Goal: Task Accomplishment & Management: Complete application form

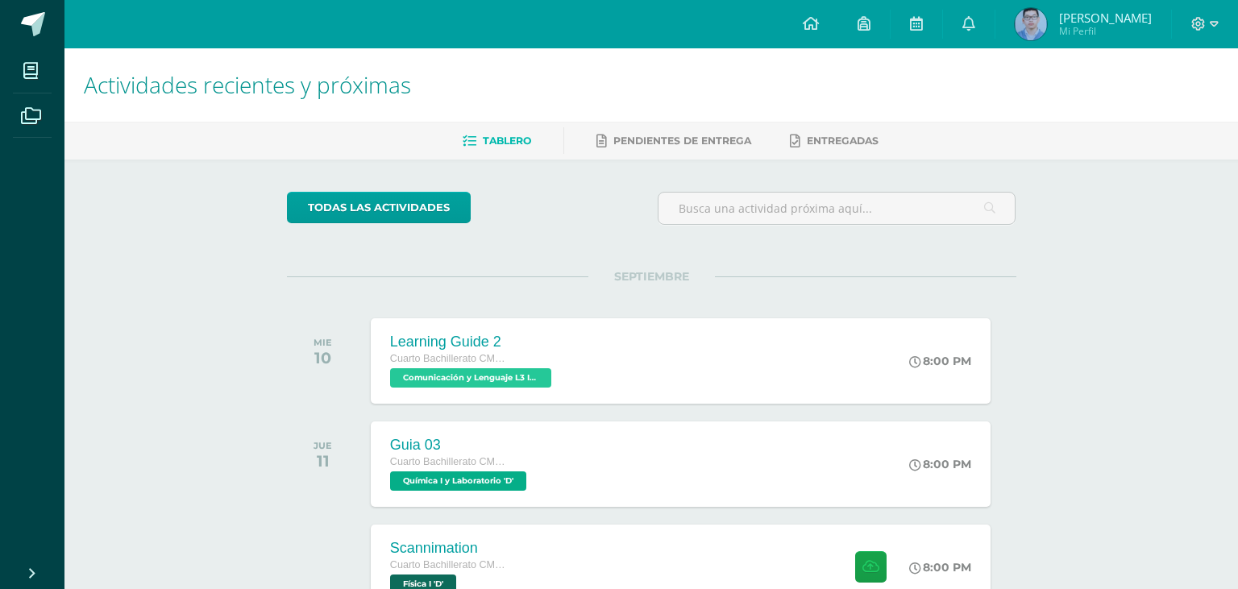
scroll to position [1080, 0]
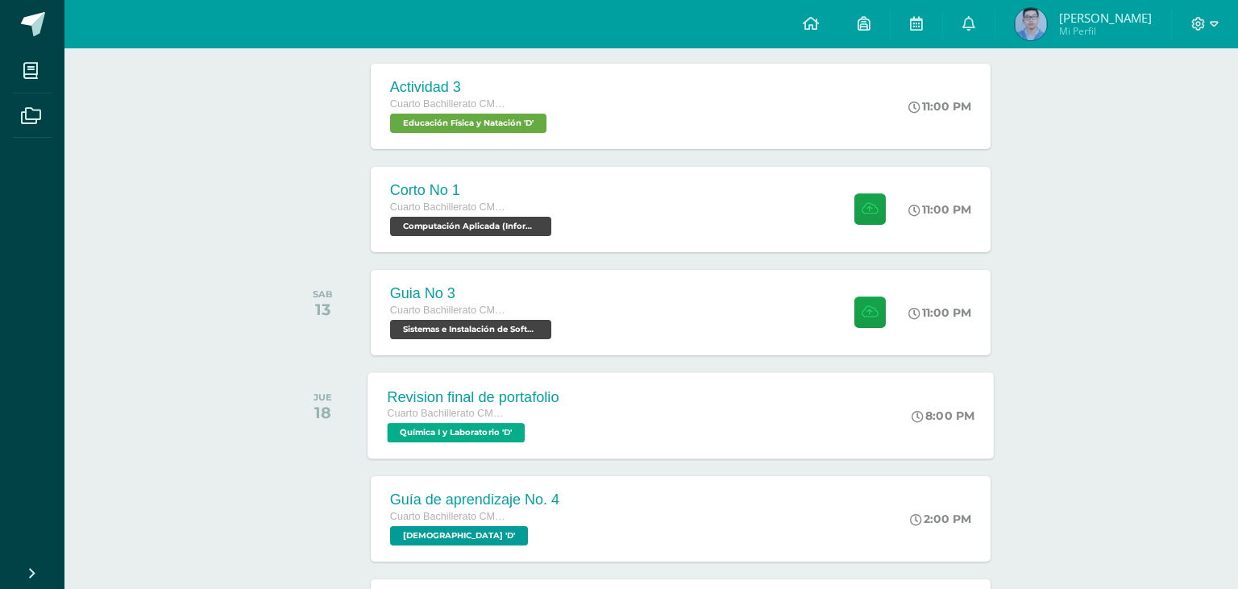
click at [476, 399] on div "Revision final de portafolio" at bounding box center [473, 396] width 172 height 17
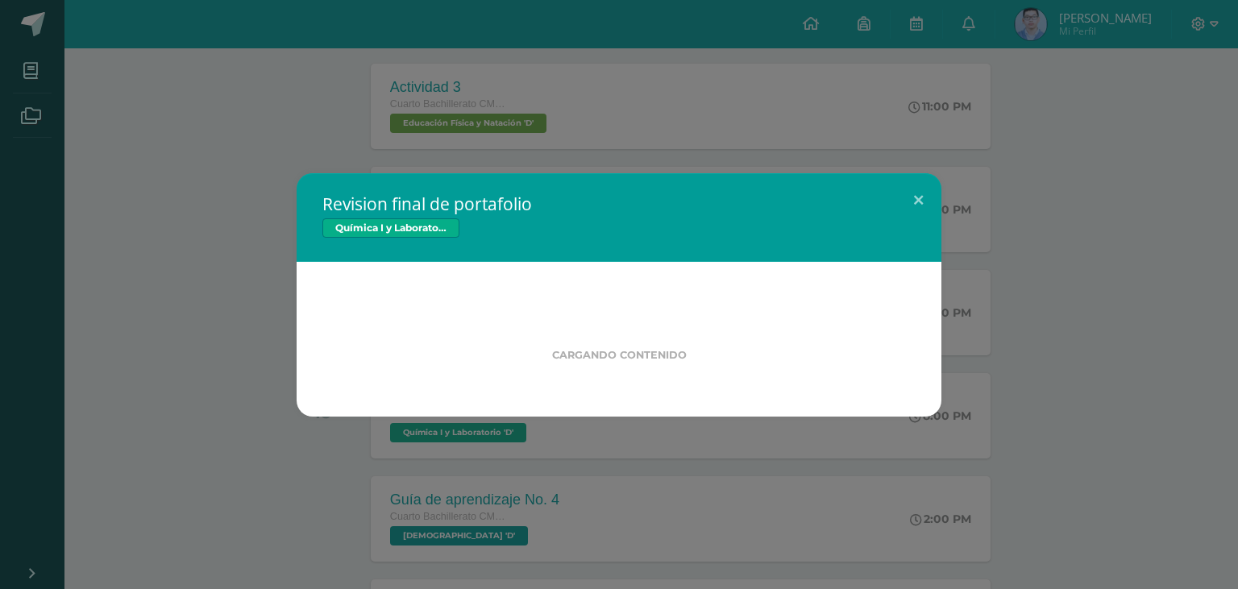
click at [176, 327] on div "Revision final de portafolio Química I y Laboratorio Cargando contenido" at bounding box center [618, 294] width 1225 height 243
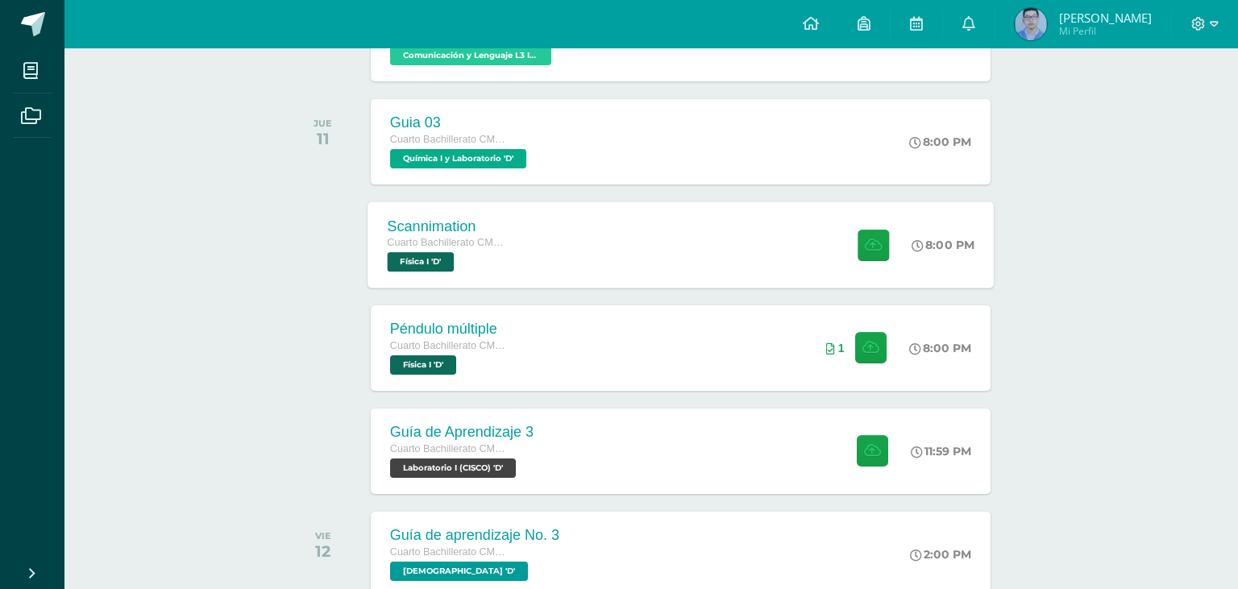
scroll to position [214, 0]
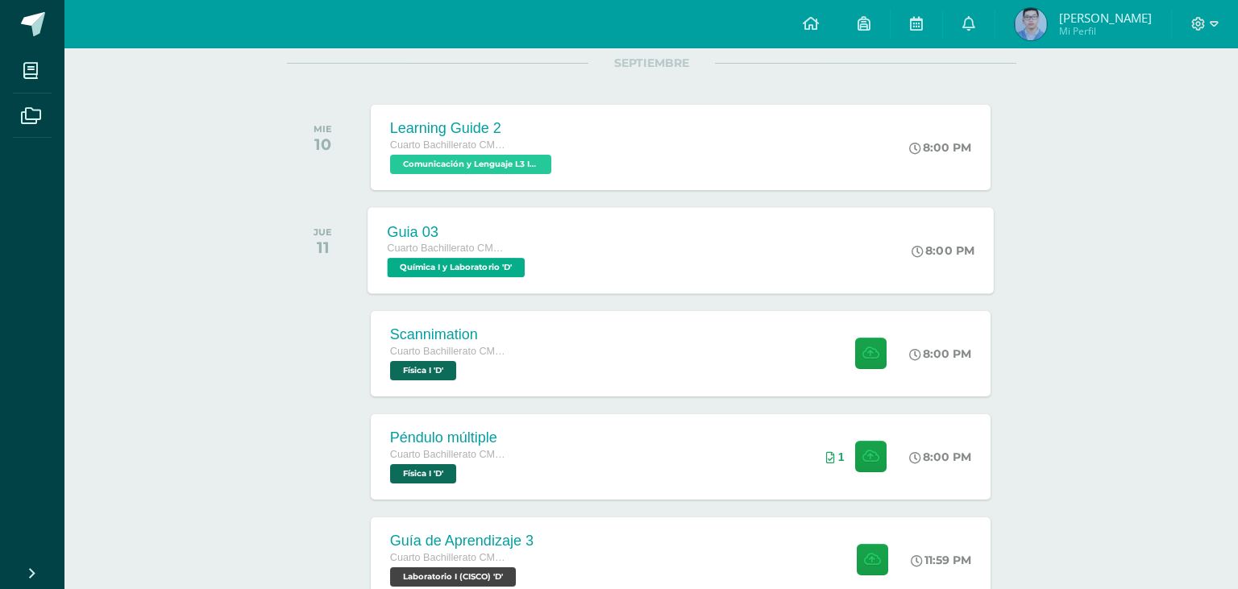
click at [511, 263] on span "Química I y Laboratorio 'D'" at bounding box center [456, 267] width 138 height 19
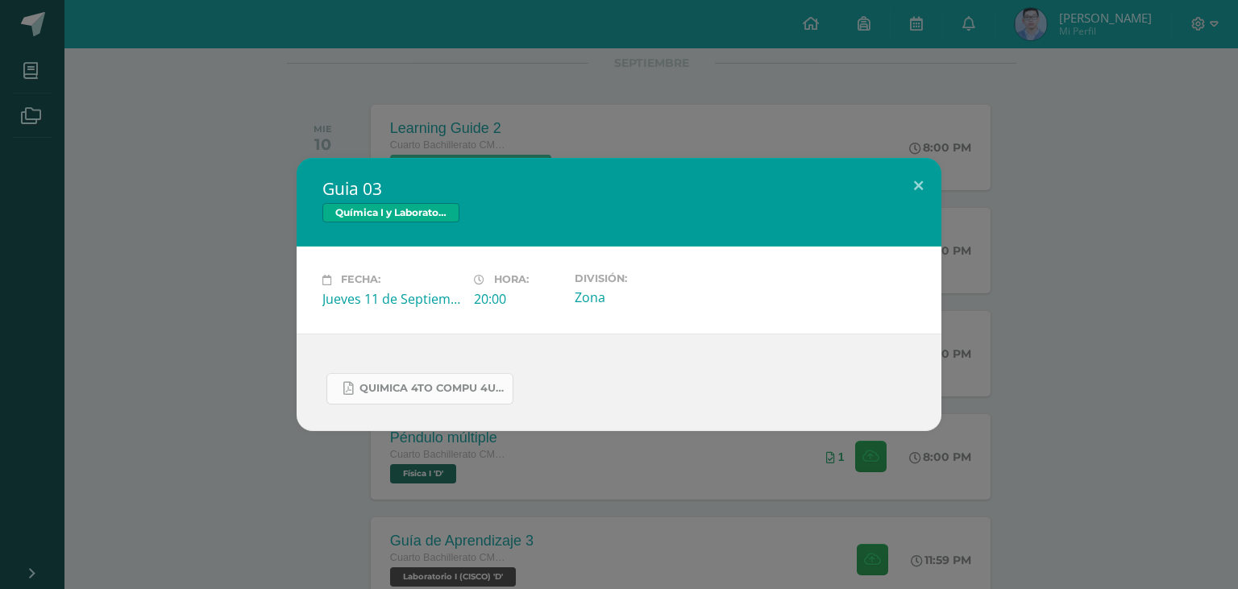
click at [479, 394] on span "Quimica 4to compu 4U.pdf" at bounding box center [431, 388] width 145 height 13
drag, startPoint x: 224, startPoint y: 103, endPoint x: 210, endPoint y: 18, distance: 86.6
click at [224, 96] on div "Guia 03 Química I y Laboratorio Fecha: [DATE] Hora: 20:00 División: Zona" at bounding box center [619, 294] width 1238 height 589
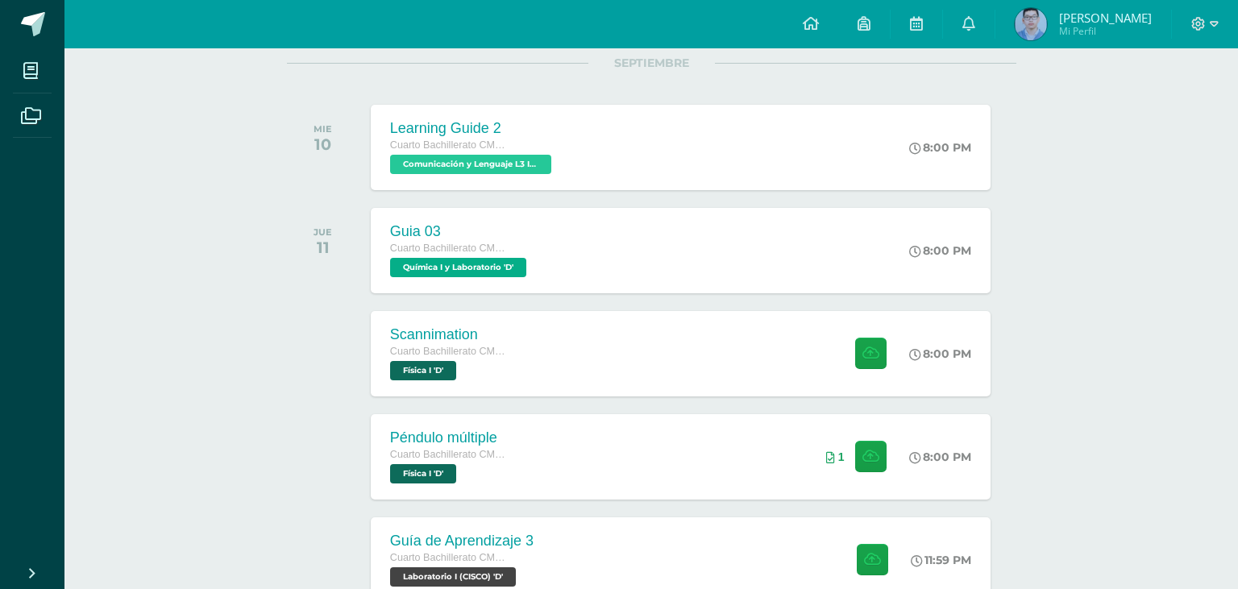
scroll to position [0, 0]
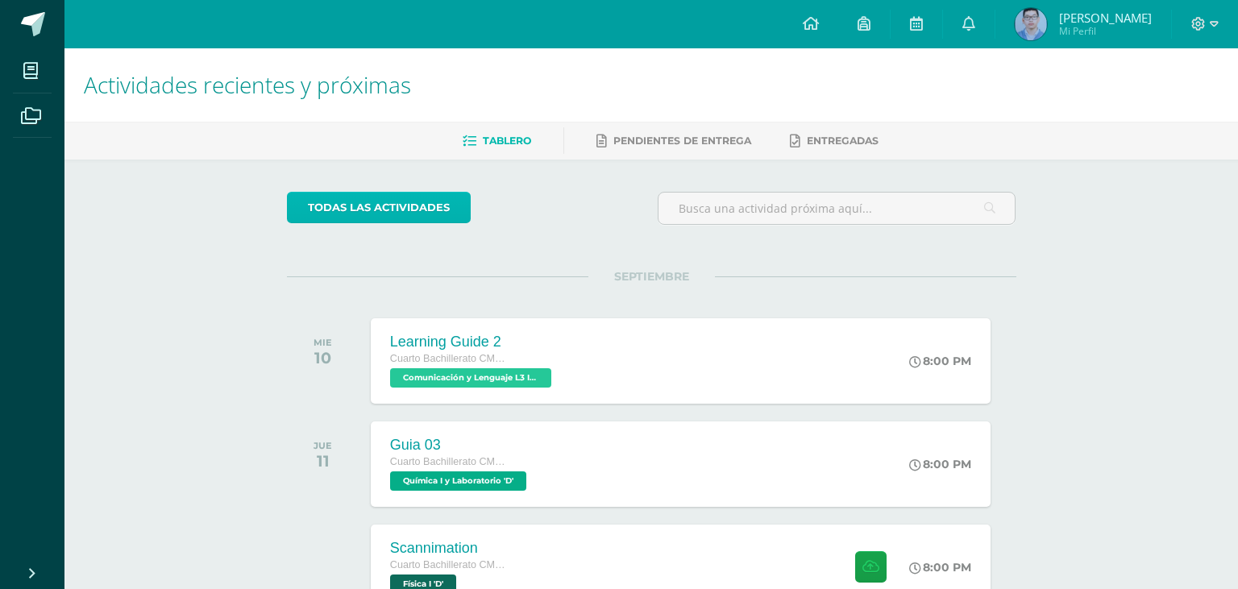
click at [395, 212] on link "todas las Actividades" at bounding box center [379, 207] width 184 height 31
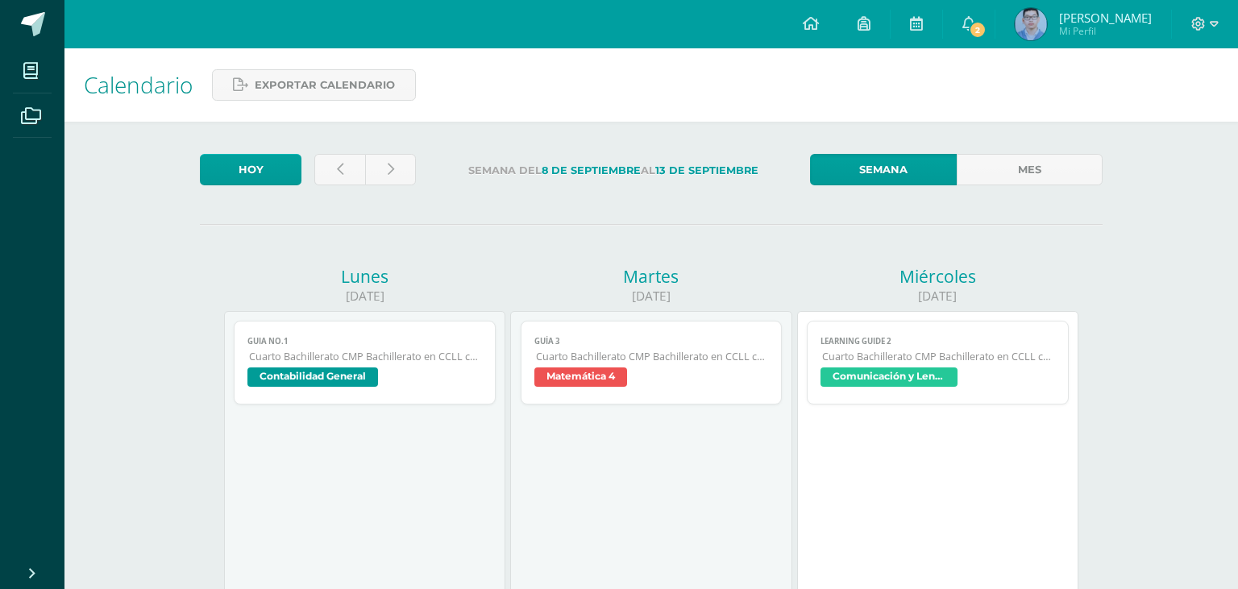
click at [447, 367] on span "Contabilidad General" at bounding box center [364, 378] width 235 height 23
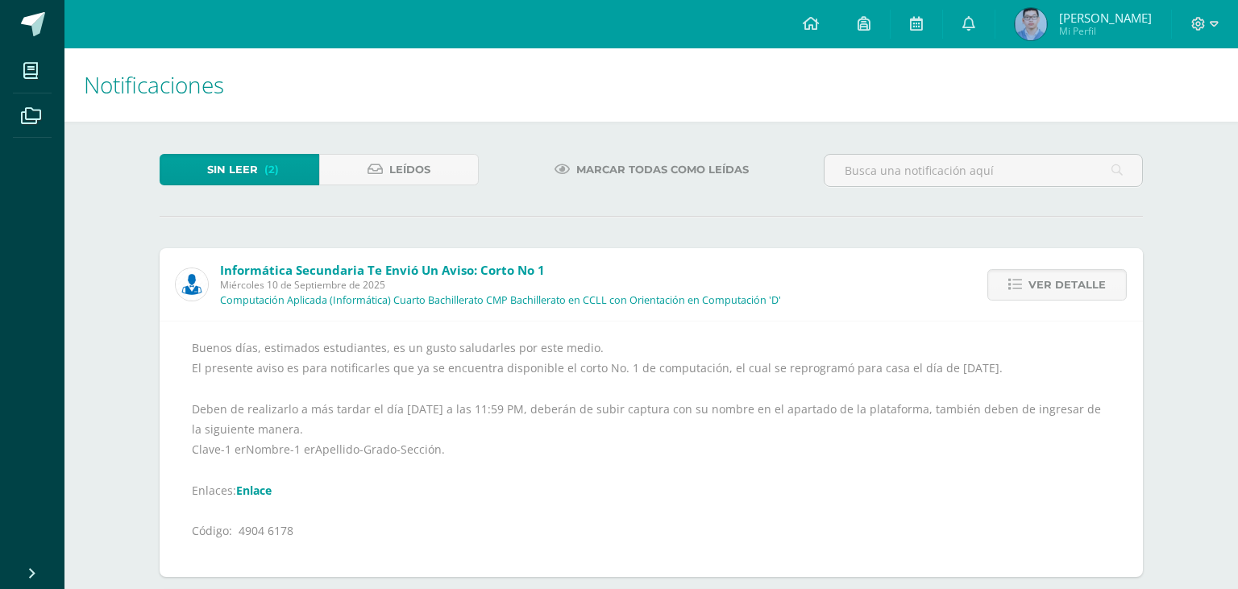
click at [282, 438] on div "Buenos días, estimados estudiantes, es un gusto saludarles por este medio. El p…" at bounding box center [651, 449] width 919 height 223
click at [247, 449] on div "Buenos días, estimados estudiantes, es un gusto saludarles por este medio. El p…" at bounding box center [651, 449] width 983 height 256
drag, startPoint x: 240, startPoint y: 440, endPoint x: 303, endPoint y: 439, distance: 62.9
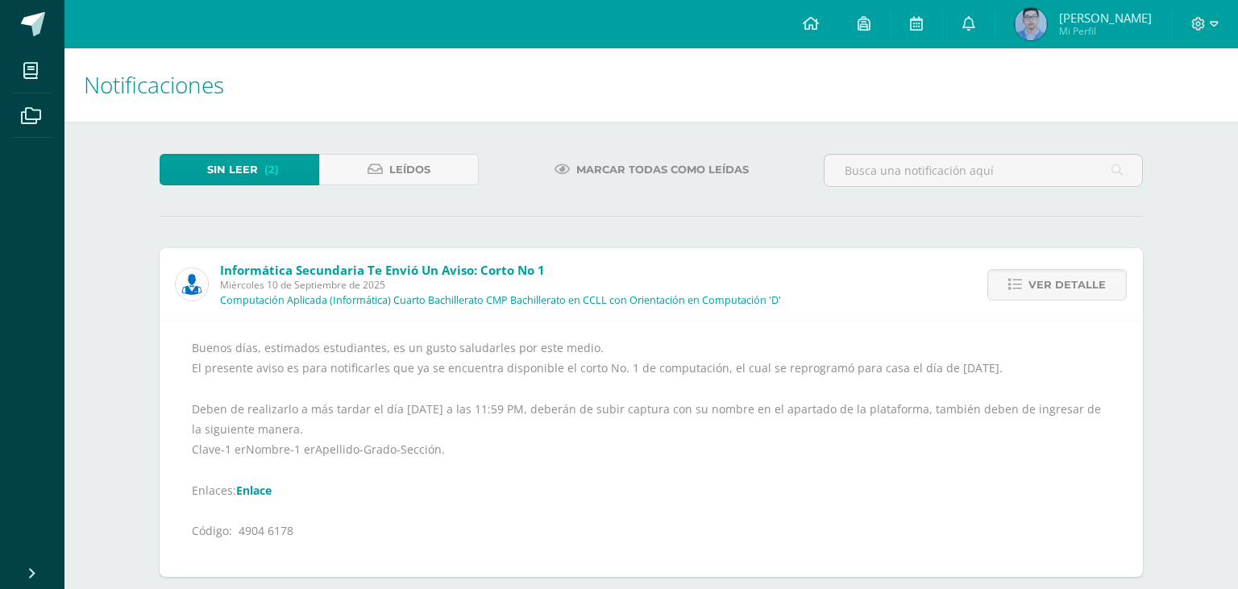
click at [301, 440] on div "Buenos días, estimados estudiantes, es un gusto saludarles por este medio. El p…" at bounding box center [651, 449] width 919 height 223
copy div "4904 6178"
drag, startPoint x: 195, startPoint y: 398, endPoint x: 581, endPoint y: 396, distance: 386.0
click at [581, 396] on div "Buenos días, estimados estudiantes, es un gusto saludarles por este medio. El p…" at bounding box center [651, 449] width 919 height 223
copy div "Clave-1 erNombre-1 erApellido-Grado-Sección."
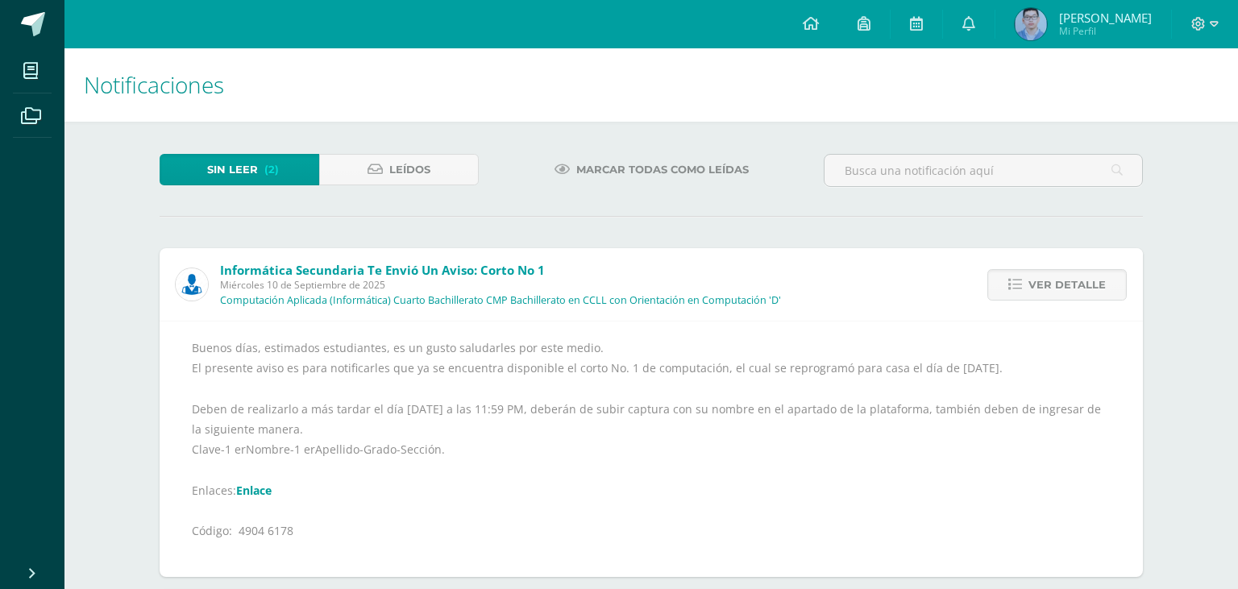
click at [506, 279] on div "Informática Secundaria te envió un aviso: Corto No 1 Miércoles 10 de Septiembre…" at bounding box center [478, 284] width 637 height 73
click at [1120, 269] on link "Ver detalle" at bounding box center [1056, 284] width 139 height 31
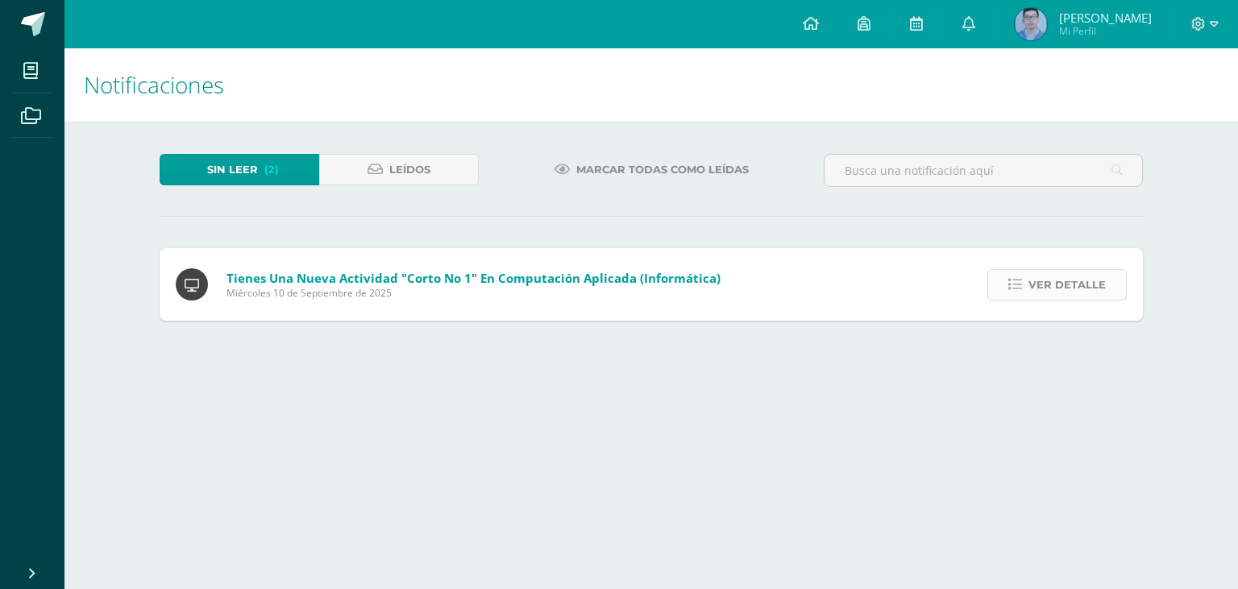
click at [1087, 270] on span "Ver detalle" at bounding box center [1066, 285] width 77 height 30
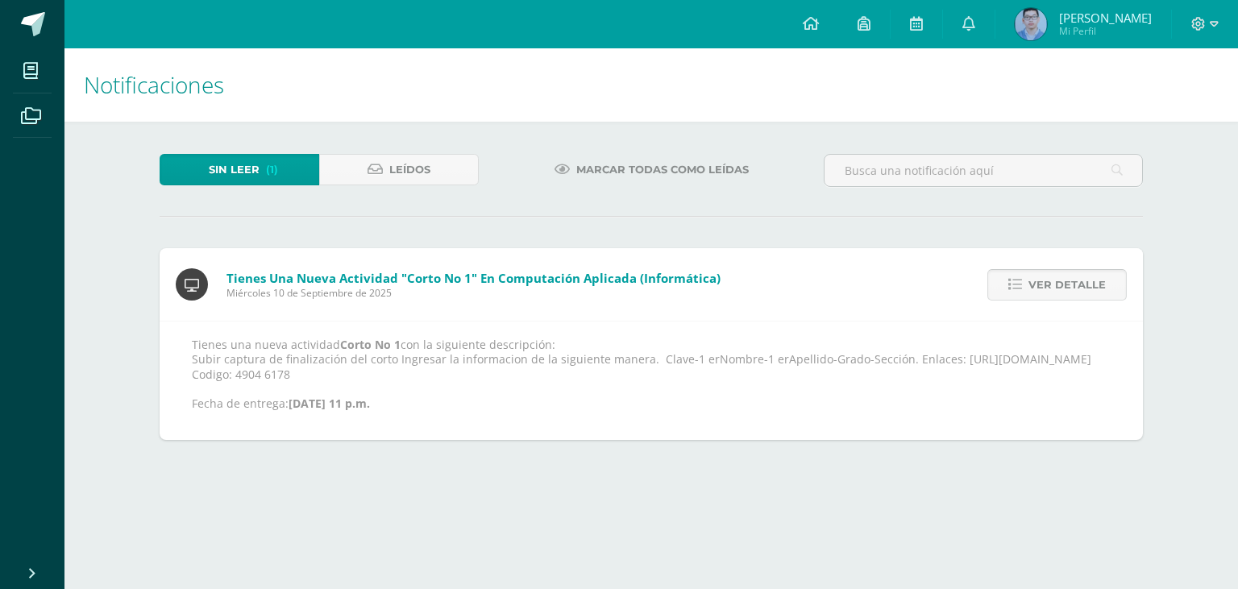
click at [1083, 270] on span "Ver detalle" at bounding box center [1066, 285] width 77 height 30
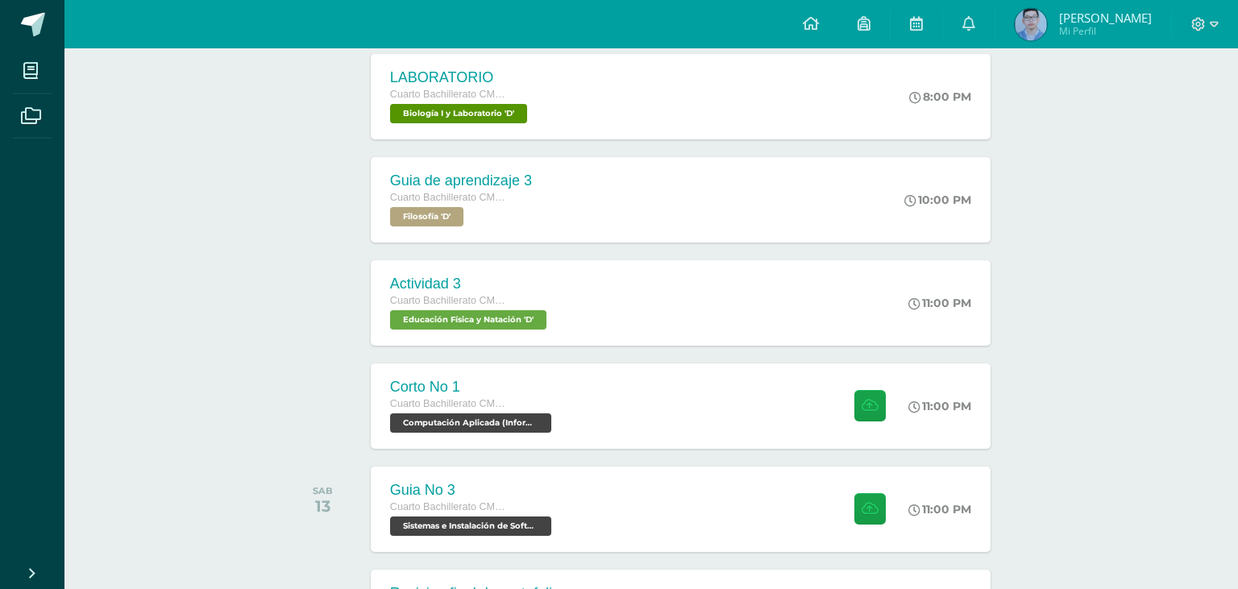
scroll to position [1083, 0]
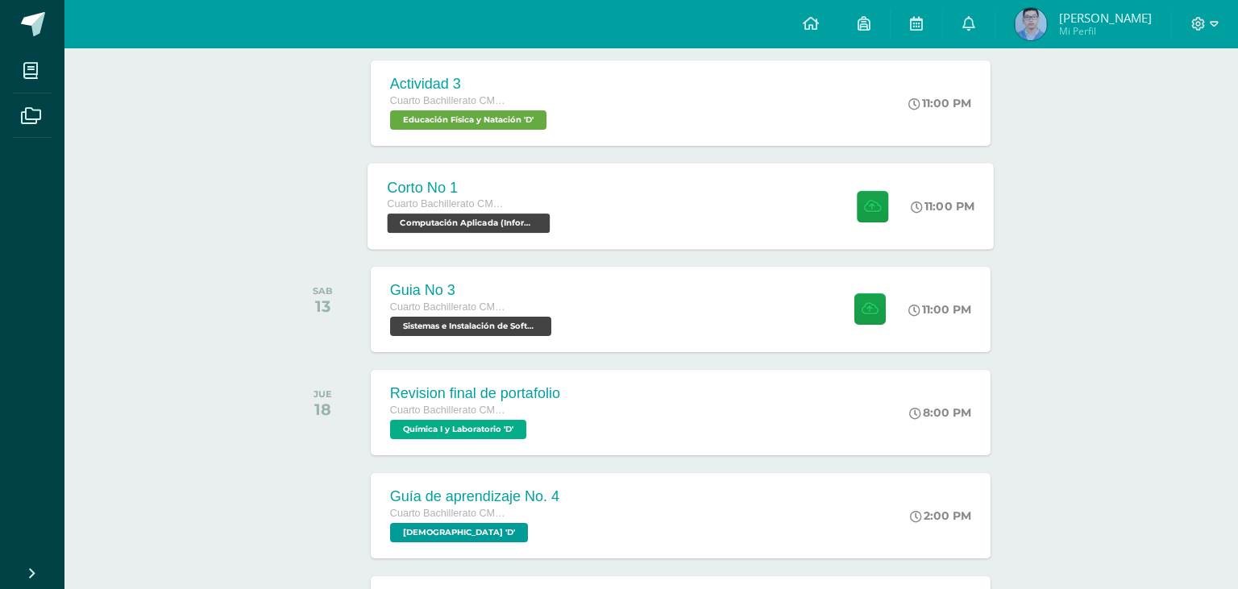
click at [521, 213] on div "Cuarto Bachillerato CMP Bachillerato en CCLL con Orientación en Computación" at bounding box center [470, 205] width 167 height 18
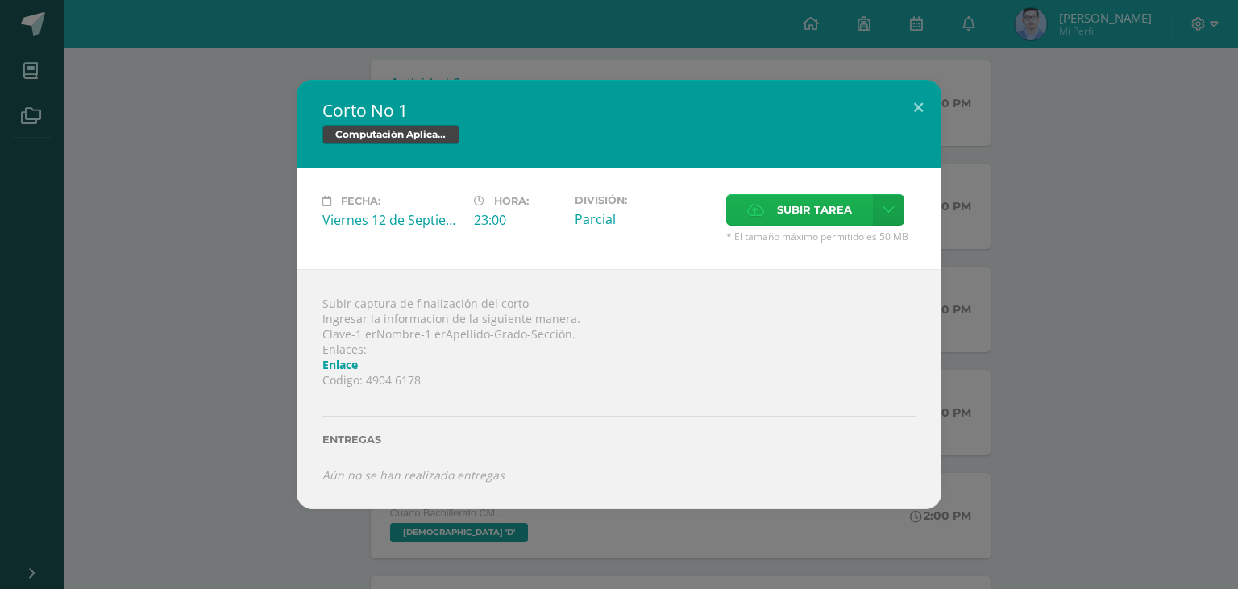
click at [772, 226] on label "Subir tarea" at bounding box center [799, 209] width 147 height 31
click at [0, 0] on input "Subir tarea" at bounding box center [0, 0] width 0 height 0
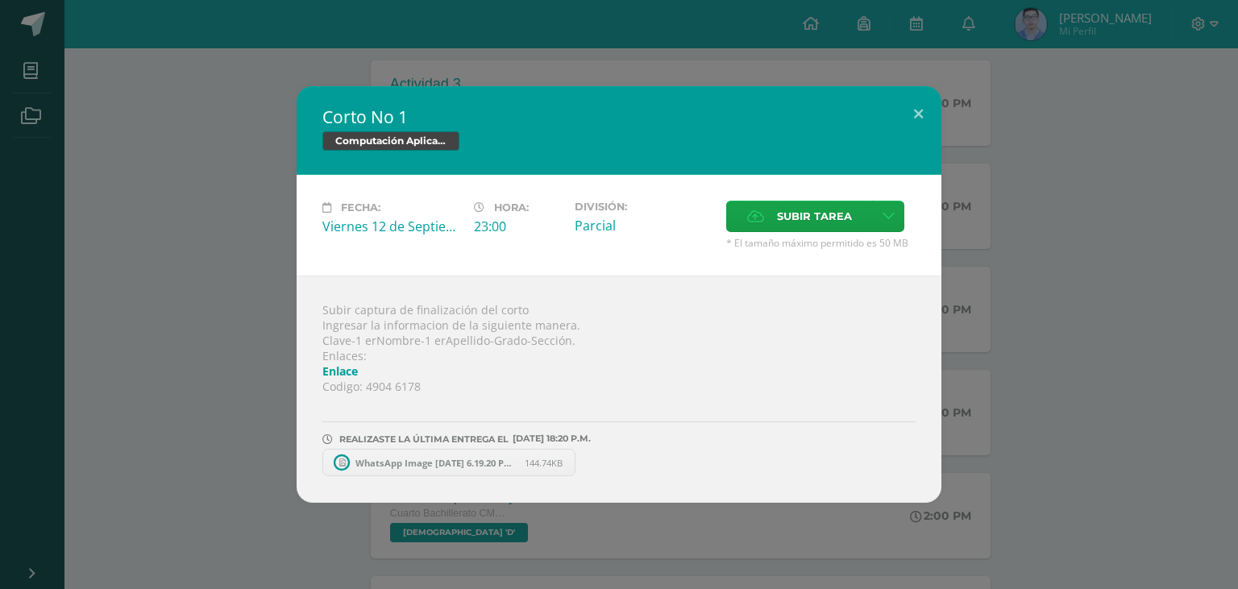
click at [438, 463] on span "WhatsApp Image 2025-09-10 at 6.19.20 PM.jpeg" at bounding box center [435, 463] width 177 height 12
click at [1028, 246] on div "Corto No 1 Computación Aplicada (Informática) Fecha: Viernes 12 de Septiembre H…" at bounding box center [618, 294] width 1225 height 417
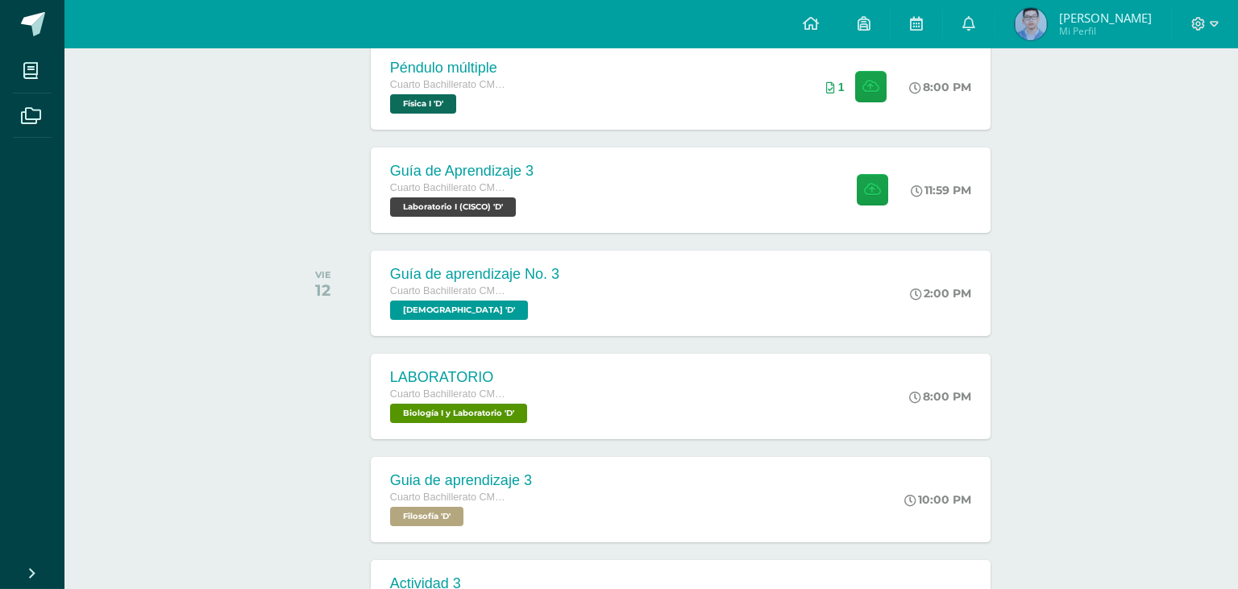
scroll to position [542, 0]
